Goal: Navigation & Orientation: Find specific page/section

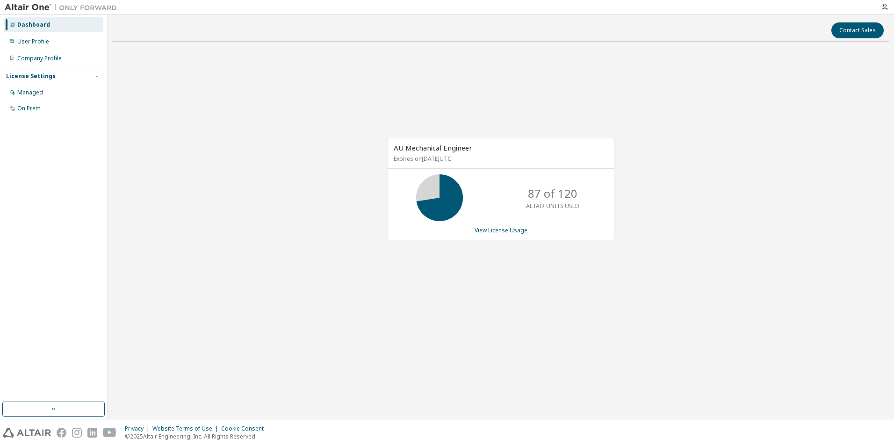
click at [645, 226] on div "AU Mechanical Engineer Expires on [DATE] UTC 87 of 120 ALTAIR UNITS USED View L…" at bounding box center [500, 194] width 777 height 290
